Goal: Task Accomplishment & Management: Complete application form

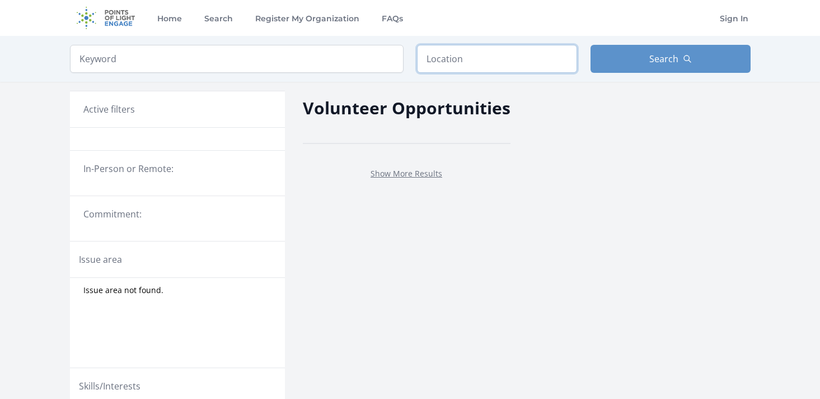
click at [482, 58] on input "text" at bounding box center [497, 59] width 160 height 28
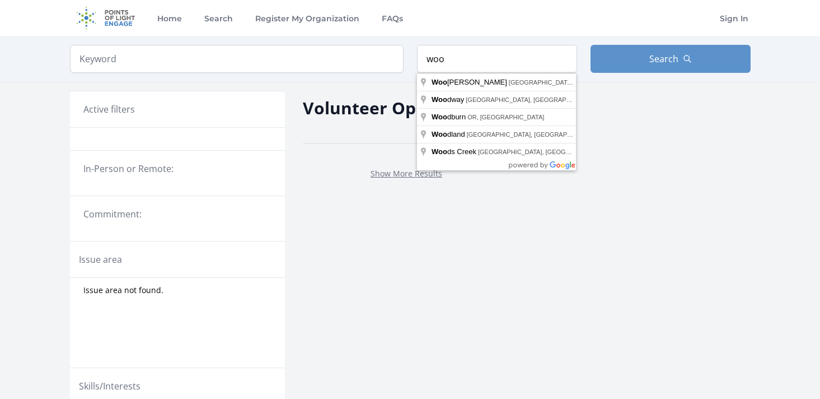
type input "[GEOGRAPHIC_DATA], [GEOGRAPHIC_DATA], [GEOGRAPHIC_DATA]"
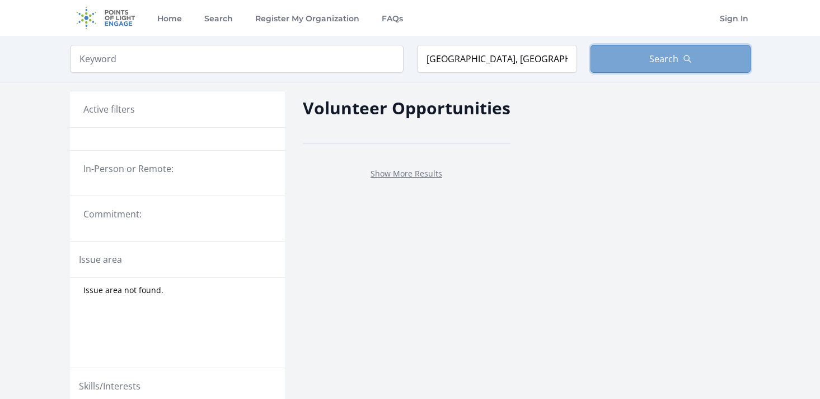
click at [642, 63] on button "Search" at bounding box center [671, 59] width 160 height 28
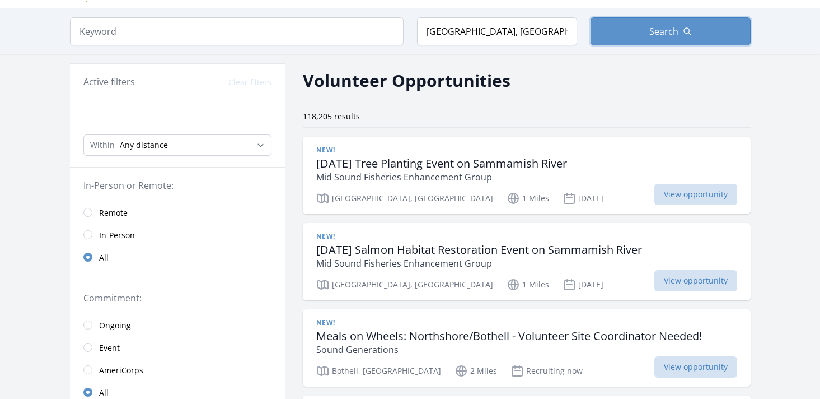
scroll to position [29, 0]
click at [91, 210] on input "radio" at bounding box center [87, 211] width 9 height 9
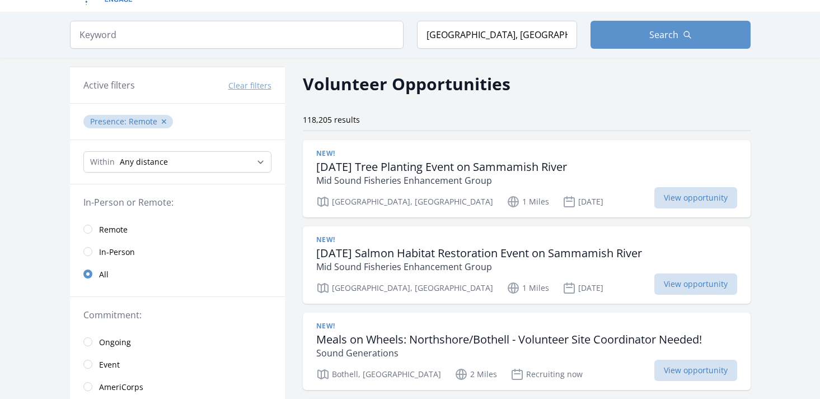
scroll to position [14, 0]
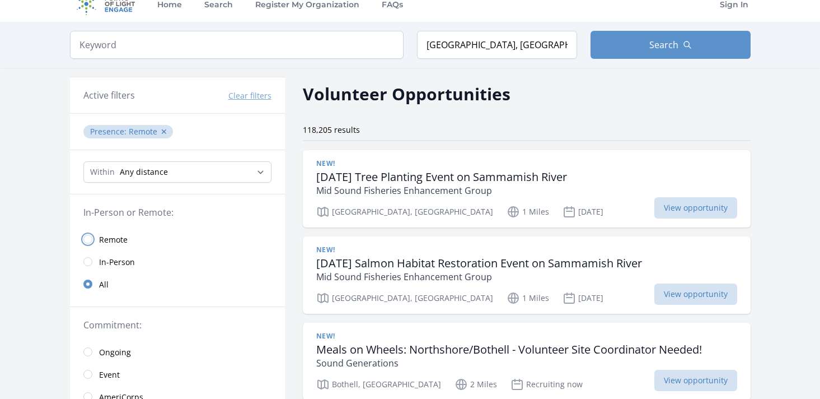
click at [90, 238] on input "radio" at bounding box center [87, 239] width 9 height 9
click at [86, 239] on input "radio" at bounding box center [87, 239] width 9 height 9
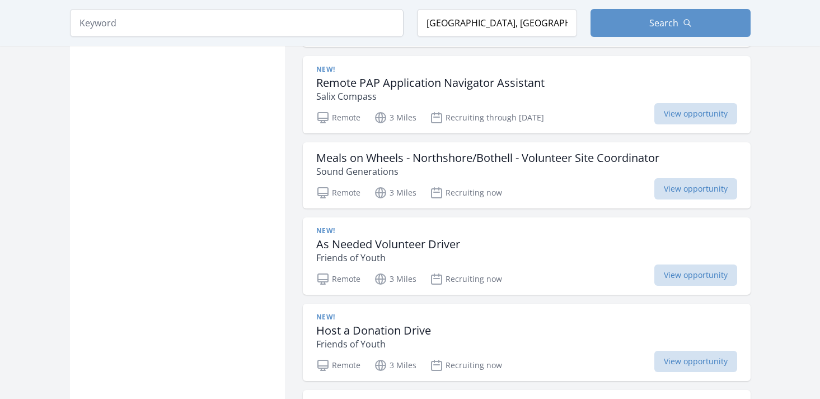
scroll to position [1330, 0]
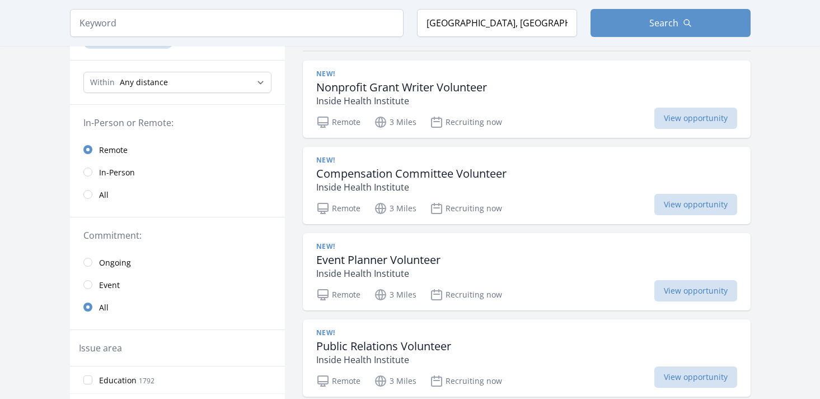
scroll to position [105, 0]
click at [380, 94] on p "Inside Health Institute" at bounding box center [401, 99] width 171 height 13
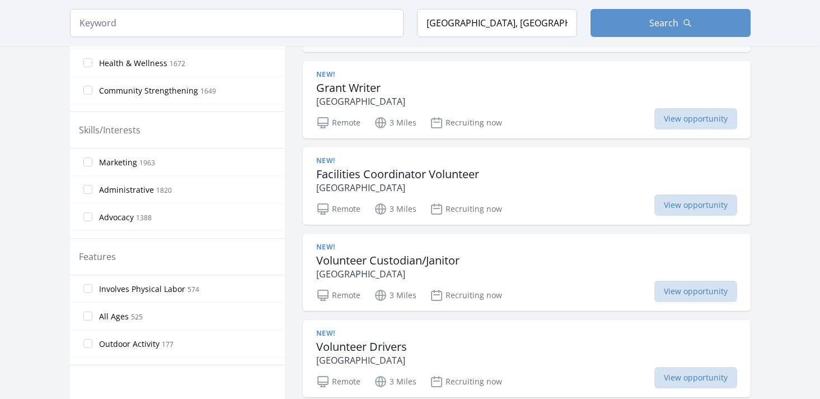
scroll to position [450, 0]
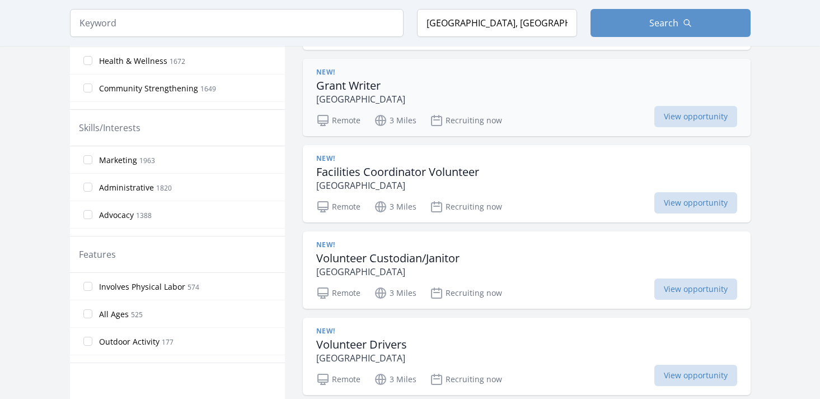
click at [355, 98] on p "[GEOGRAPHIC_DATA]" at bounding box center [360, 98] width 89 height 13
click at [707, 127] on div "New! Grant Writer [GEOGRAPHIC_DATA] Remote 3 Miles Recruiting now View opportun…" at bounding box center [527, 97] width 448 height 77
